Goal: Task Accomplishment & Management: Manage account settings

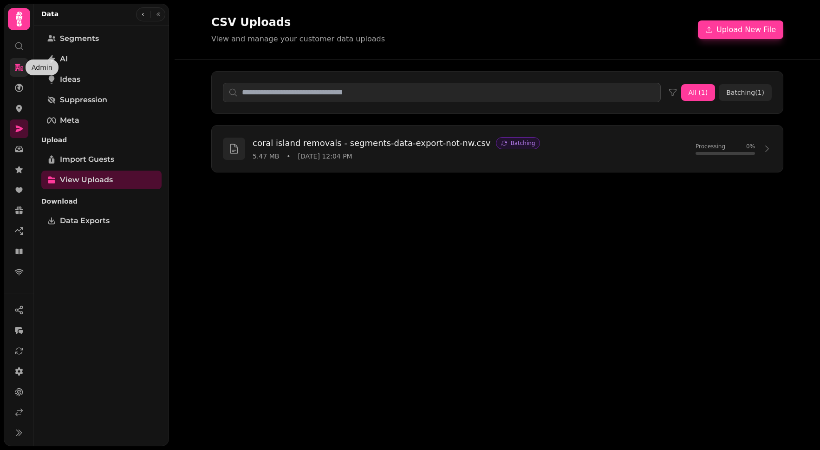
click at [20, 70] on icon at bounding box center [19, 67] width 8 height 7
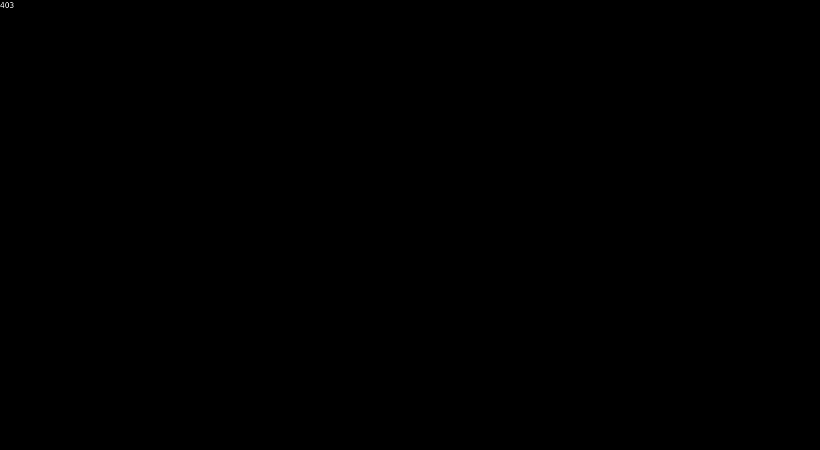
click at [191, 27] on div "403" at bounding box center [410, 225] width 820 height 450
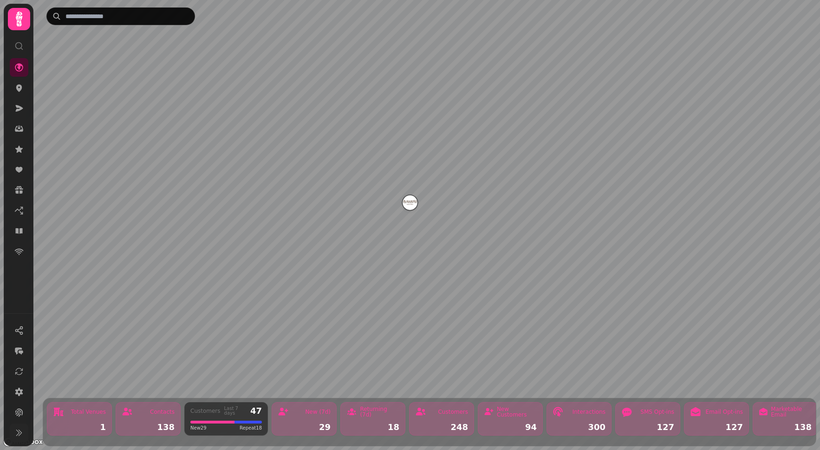
click at [19, 434] on icon at bounding box center [18, 432] width 9 height 9
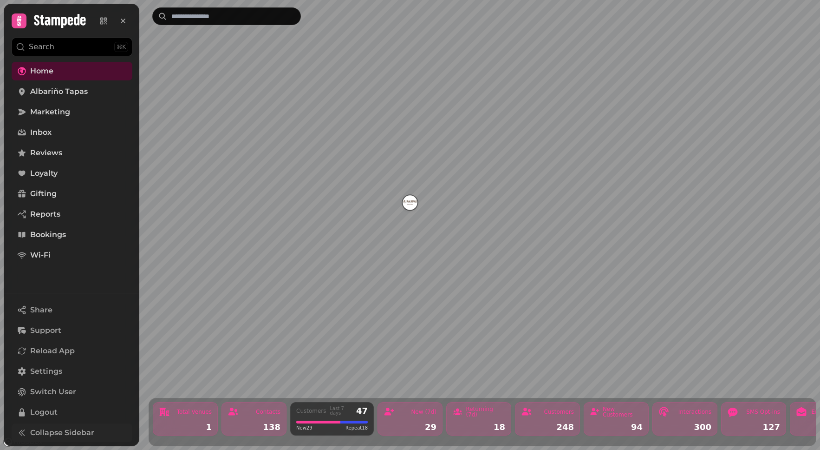
click at [16, 20] on icon at bounding box center [19, 20] width 13 height 13
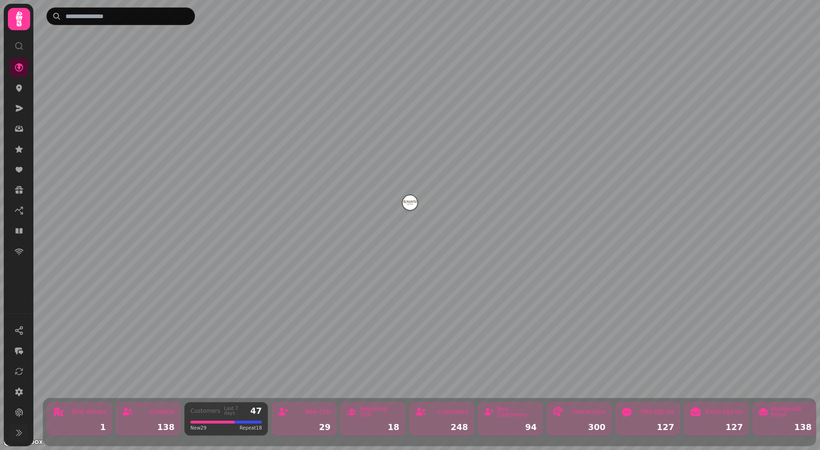
click at [16, 20] on icon at bounding box center [19, 19] width 19 height 19
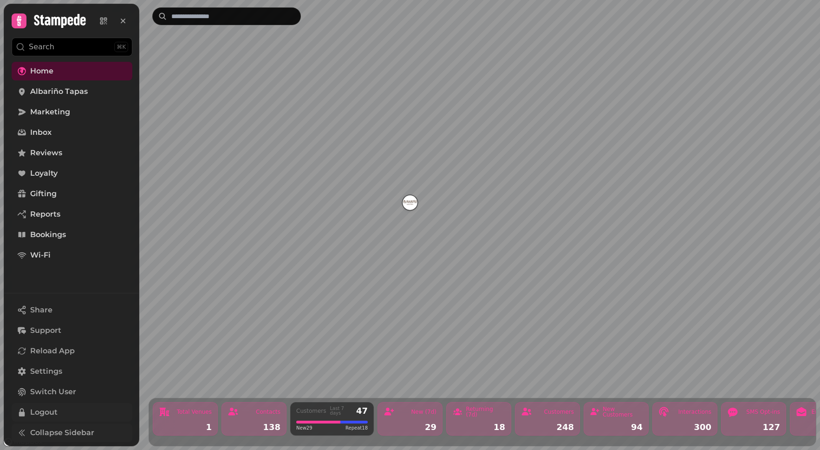
click at [57, 411] on span "Logout" at bounding box center [43, 411] width 27 height 11
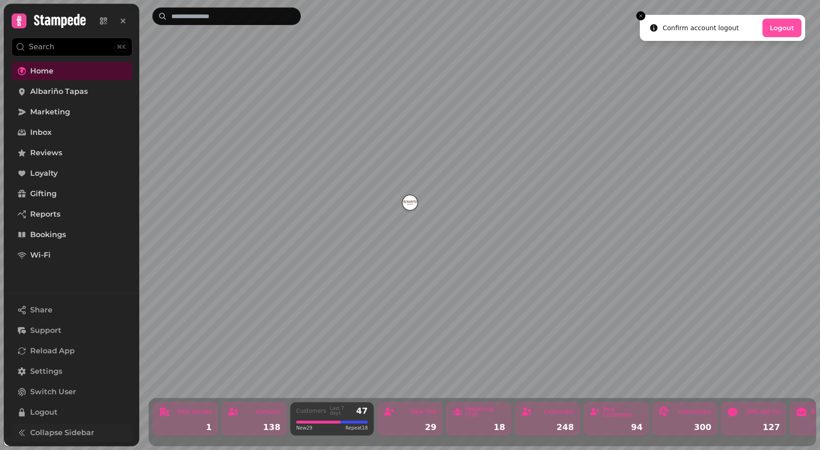
click at [789, 30] on button "Logout" at bounding box center [782, 28] width 39 height 19
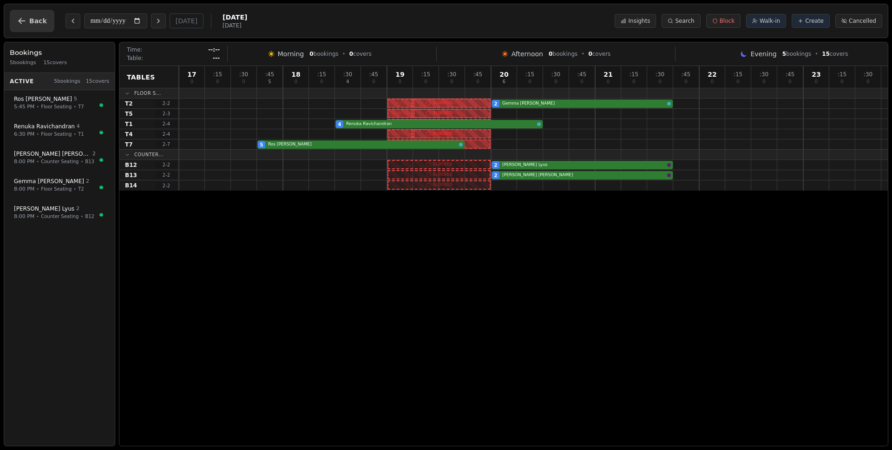
click at [24, 26] on button "Back" at bounding box center [32, 21] width 45 height 22
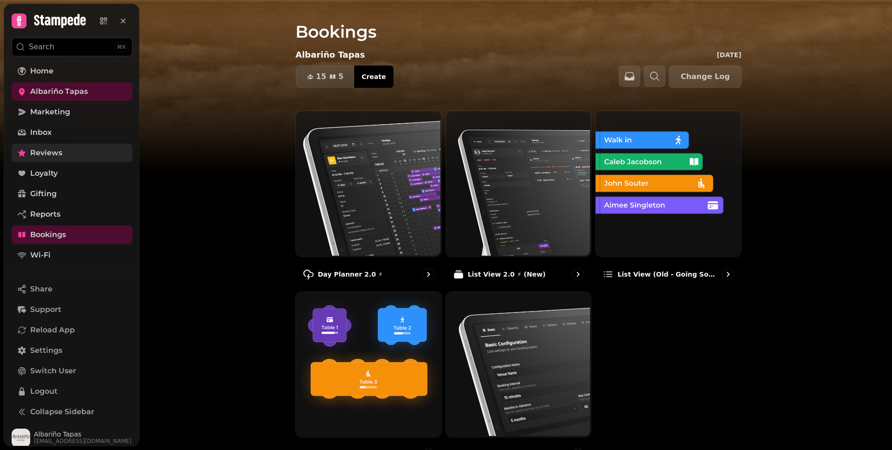
click at [57, 152] on span "Reviews" at bounding box center [46, 152] width 32 height 11
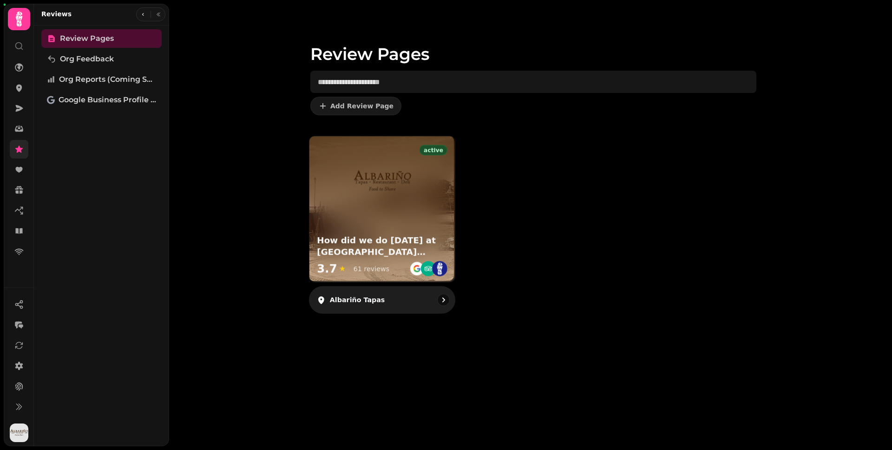
click at [395, 200] on img at bounding box center [382, 181] width 61 height 61
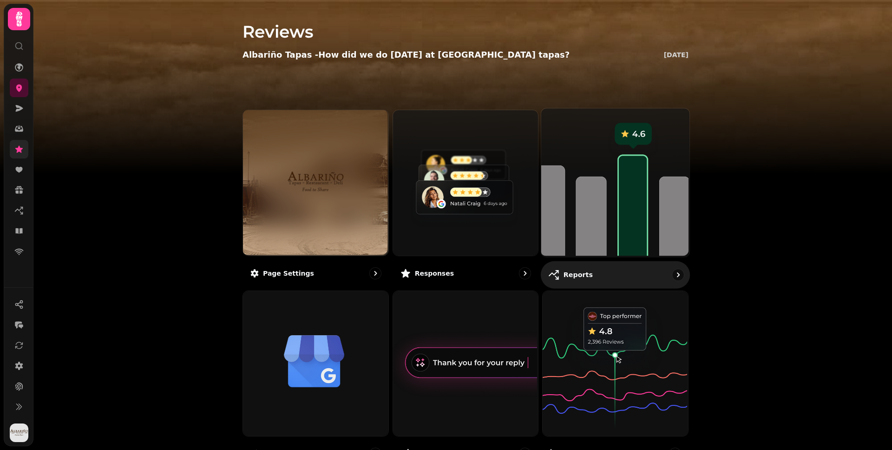
click at [619, 193] on img at bounding box center [614, 181] width 148 height 148
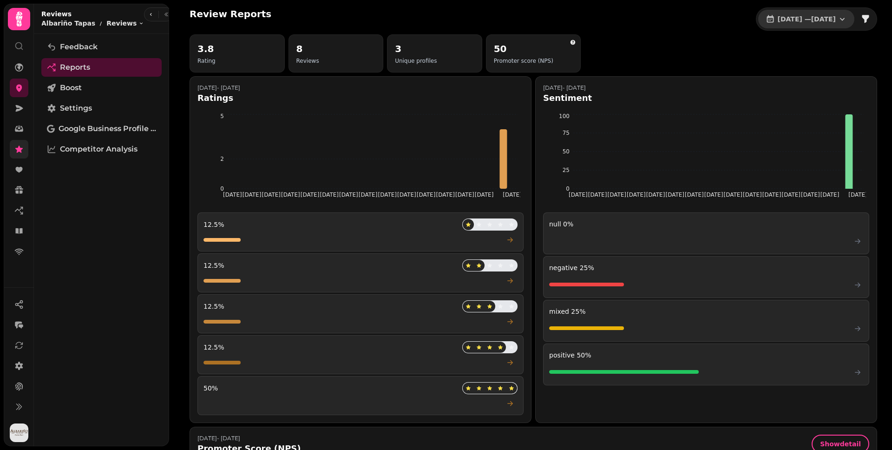
click at [786, 12] on button "1 Jul, 2025 — 31 Jul, 2025" at bounding box center [806, 19] width 96 height 19
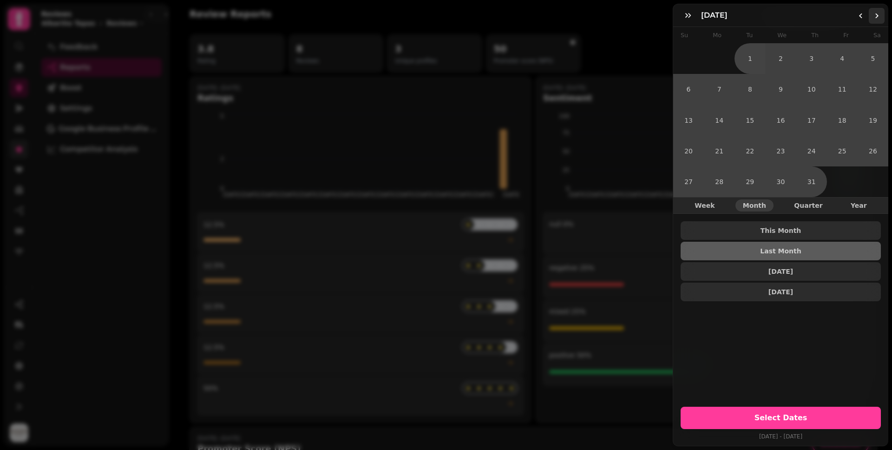
click at [874, 16] on button "Go to the Next Month" at bounding box center [877, 16] width 16 height 16
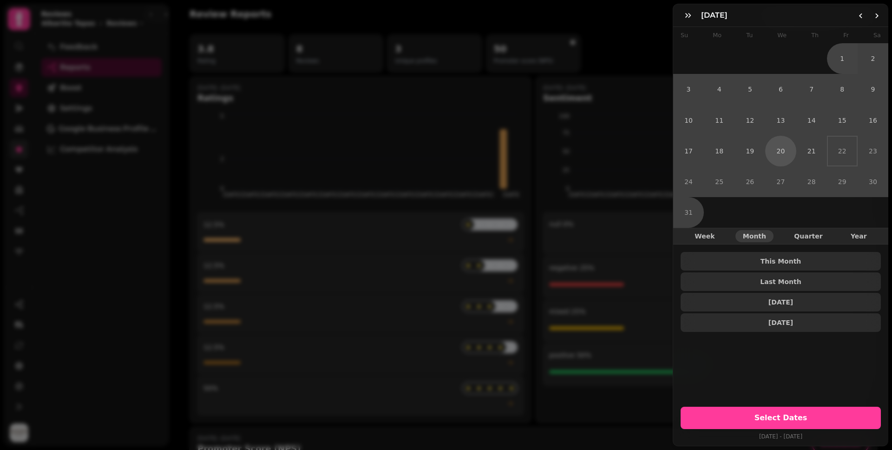
click at [780, 150] on button "20" at bounding box center [780, 151] width 31 height 31
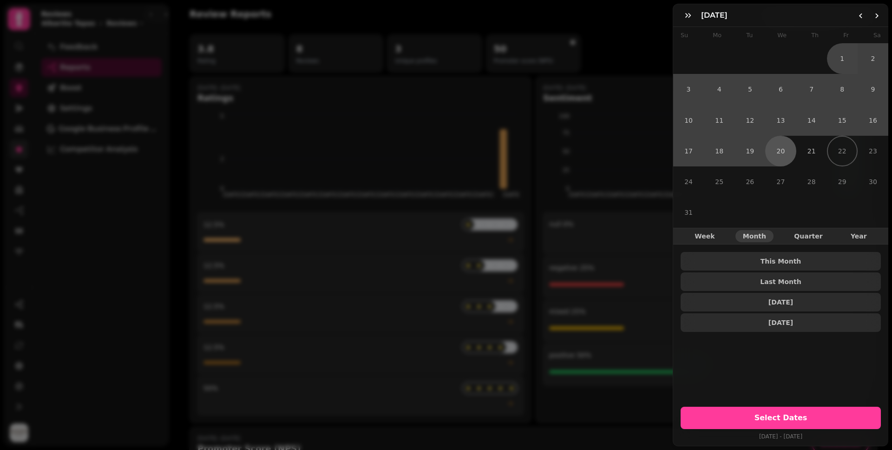
click at [780, 150] on button "20" at bounding box center [780, 151] width 31 height 31
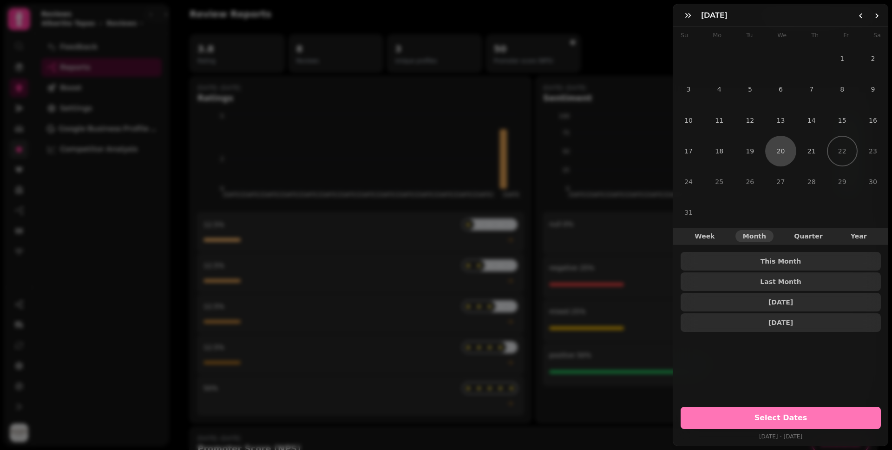
click at [800, 420] on button "Select Dates" at bounding box center [780, 417] width 200 height 22
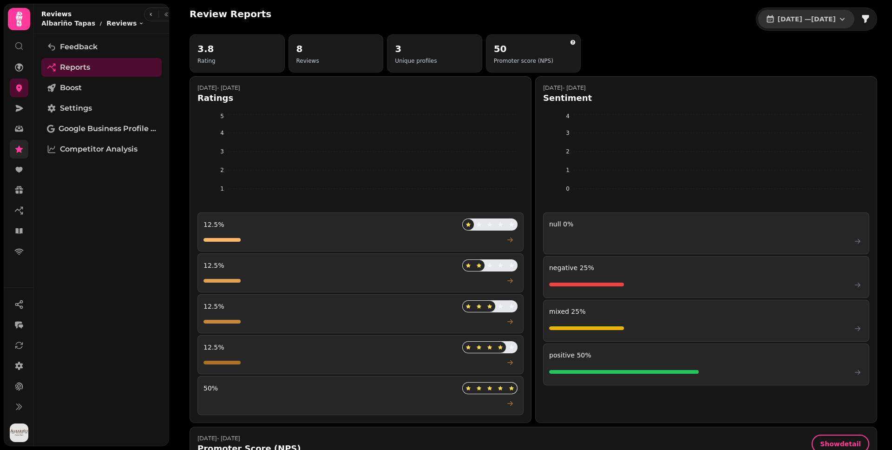
click at [837, 16] on icon "button" at bounding box center [841, 18] width 9 height 9
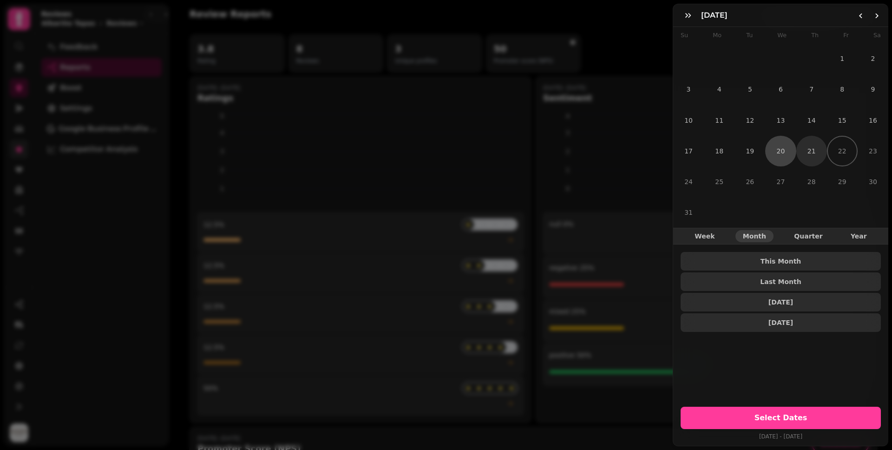
click at [807, 150] on button "21" at bounding box center [811, 151] width 31 height 31
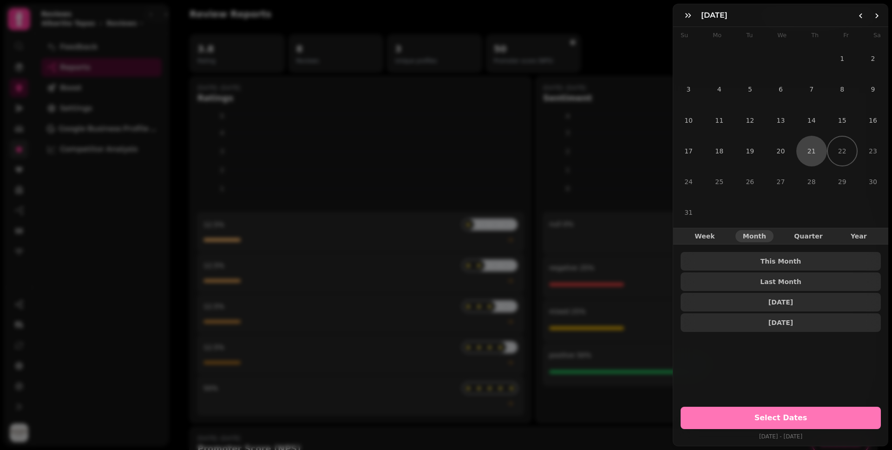
click at [830, 416] on button "Select Dates" at bounding box center [780, 417] width 200 height 22
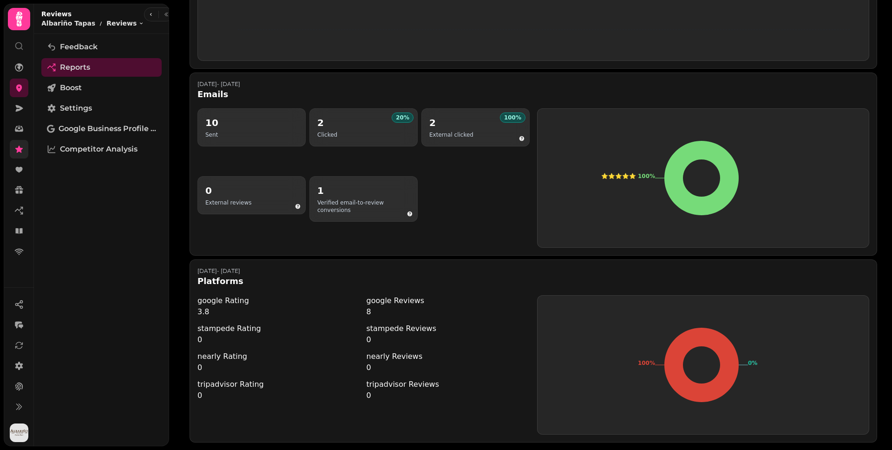
scroll to position [405, 0]
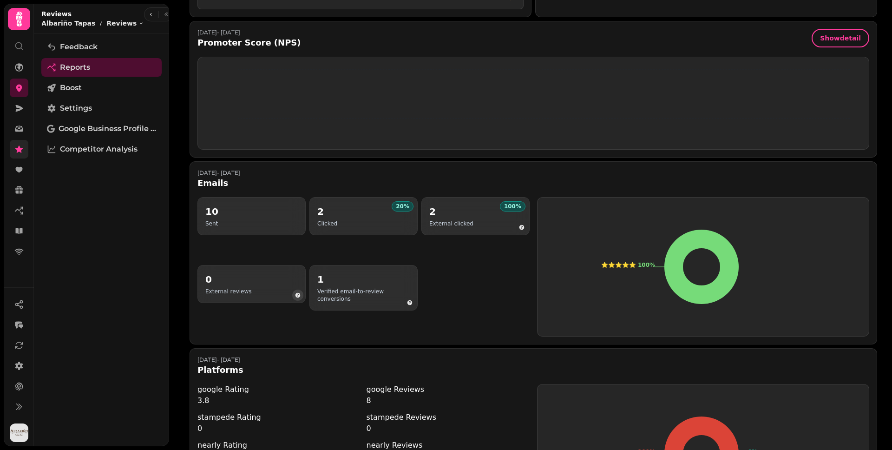
click at [297, 296] on icon "button" at bounding box center [297, 295] width 5 height 5
click at [444, 294] on div "10 Sent 20 % 2 Clicked 100 % 2 External clicked 0 External reviews 1 Verified e…" at bounding box center [363, 266] width 332 height 139
click at [366, 249] on div "10 Sent 20 % 2 Clicked 100 % 2 External clicked 0 External reviews 1 Verified e…" at bounding box center [363, 266] width 332 height 139
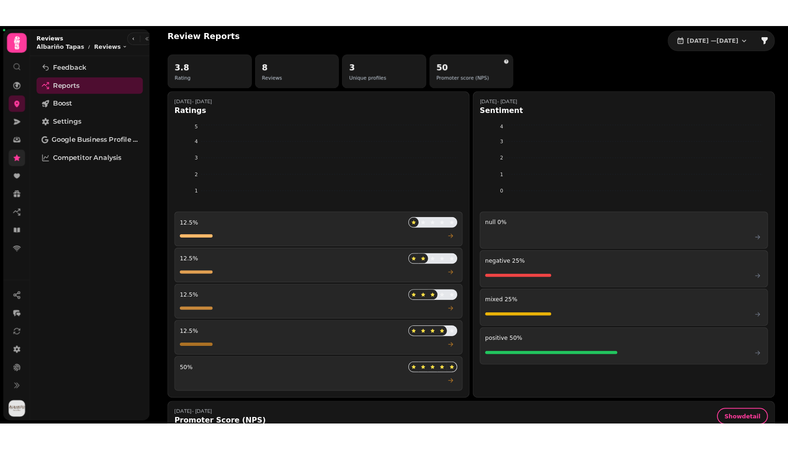
scroll to position [2, 0]
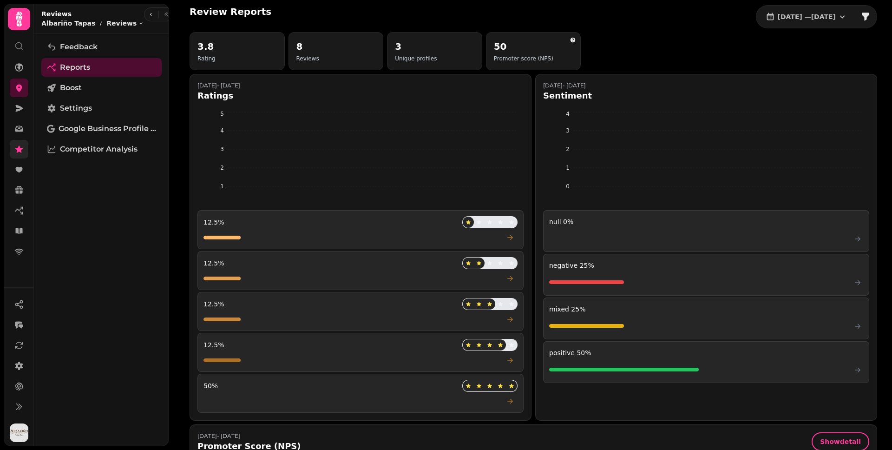
click at [659, 45] on div "3.8 Rating 8 Reviews 3 Unique profiles 50 Promoter score (NPS)" at bounding box center [533, 51] width 687 height 38
click at [635, 36] on div "3.8 Rating 8 Reviews 3 Unique profiles 50 Promoter score (NPS)" at bounding box center [533, 51] width 687 height 38
click at [450, 20] on div "Review Reports 21 Aug, 2025 — 21 Aug, 2025" at bounding box center [533, 16] width 687 height 23
